Goal: Transaction & Acquisition: Obtain resource

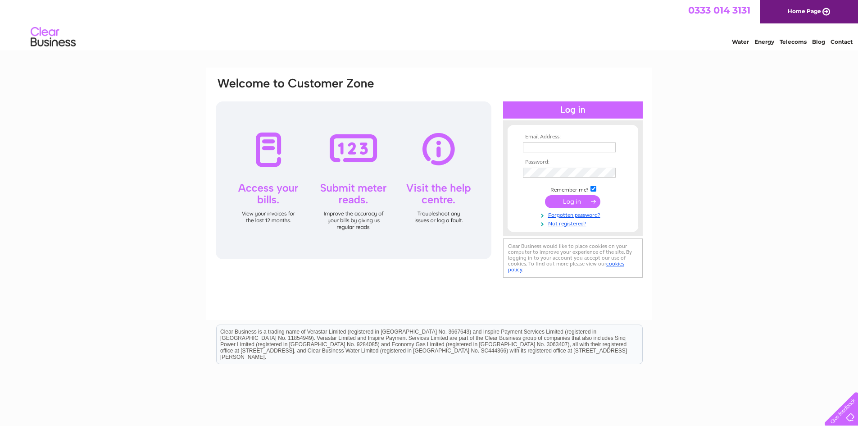
type input "june@axis-solutions.co.uk"
click at [565, 203] on input "submit" at bounding box center [572, 201] width 55 height 13
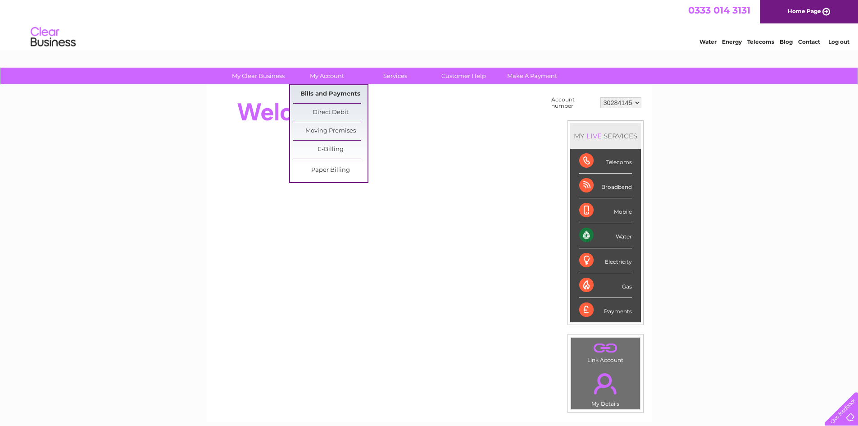
click at [336, 92] on link "Bills and Payments" at bounding box center [330, 94] width 74 height 18
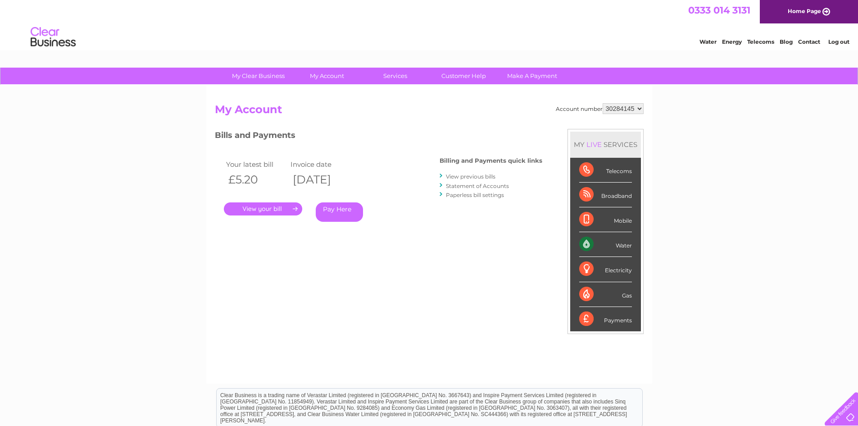
click at [285, 207] on link "." at bounding box center [263, 208] width 78 height 13
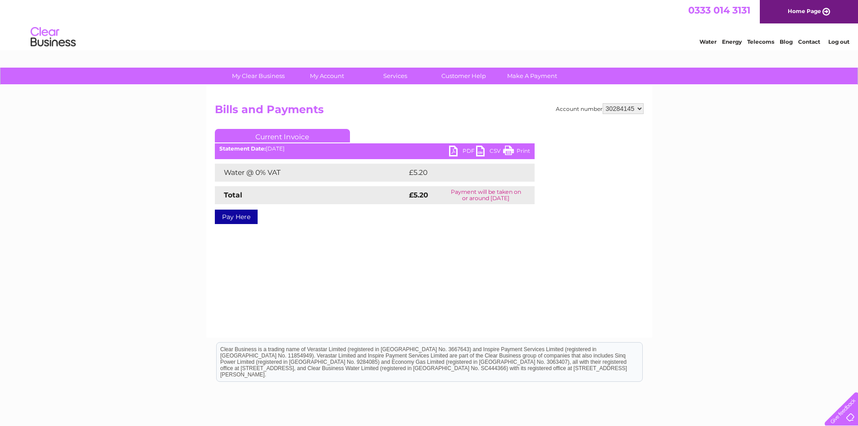
click at [456, 151] on link "PDF" at bounding box center [462, 151] width 27 height 13
click at [837, 43] on link "Log out" at bounding box center [838, 41] width 21 height 7
